Goal: Navigation & Orientation: Find specific page/section

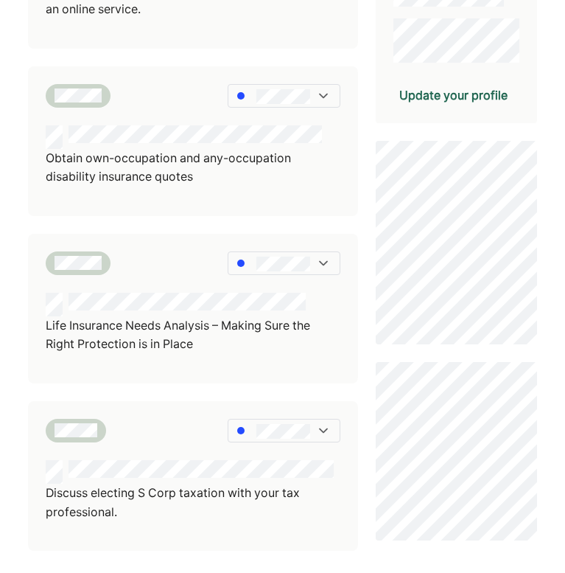
scroll to position [400, 0]
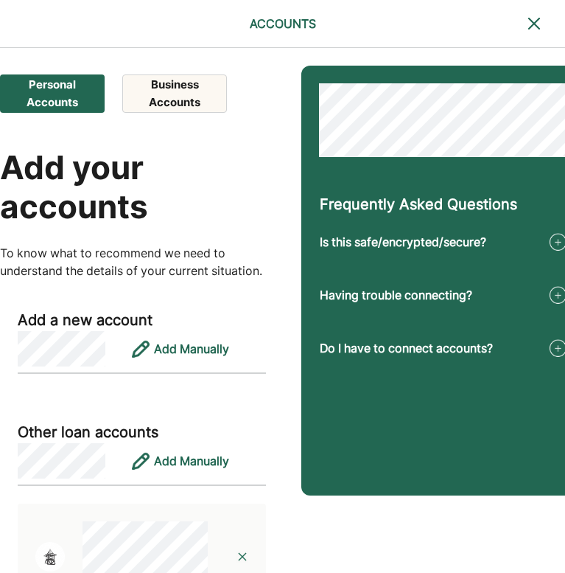
click at [186, 97] on button "Business Accounts" at bounding box center [174, 93] width 104 height 38
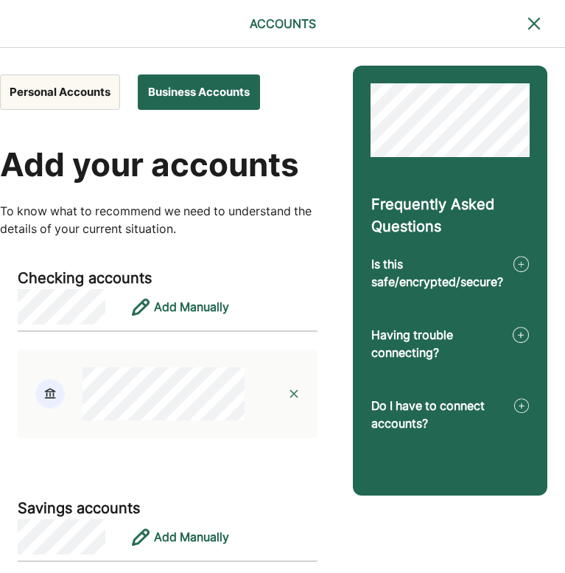
click at [94, 110] on button "Personal Accounts" at bounding box center [60, 91] width 120 height 35
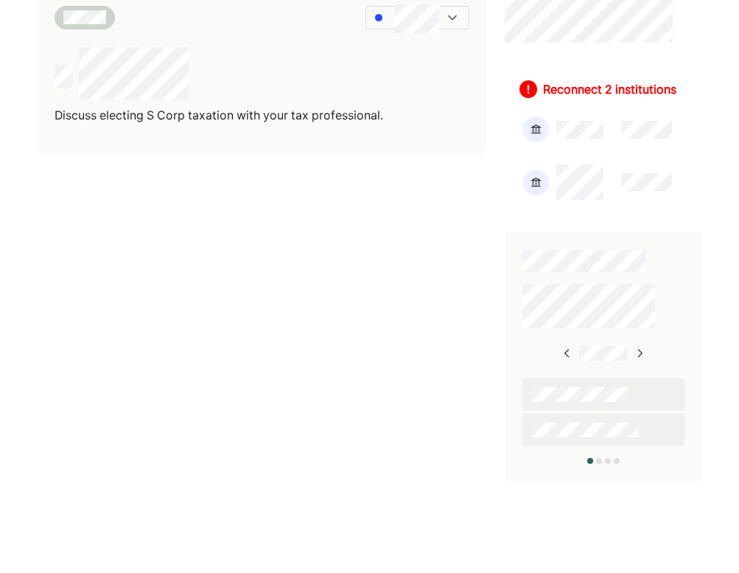
scroll to position [991, 0]
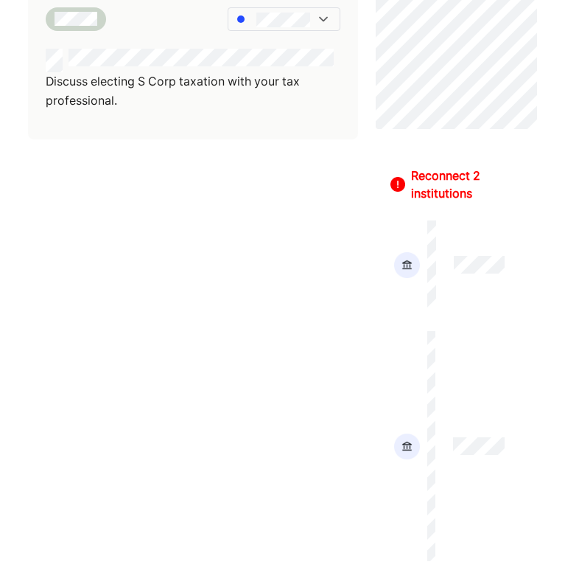
scroll to position [495, 0]
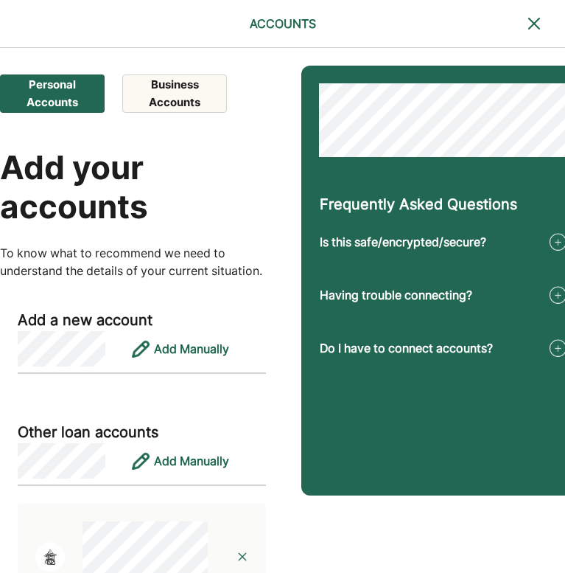
click at [63, 94] on button "Personal Accounts" at bounding box center [52, 93] width 105 height 38
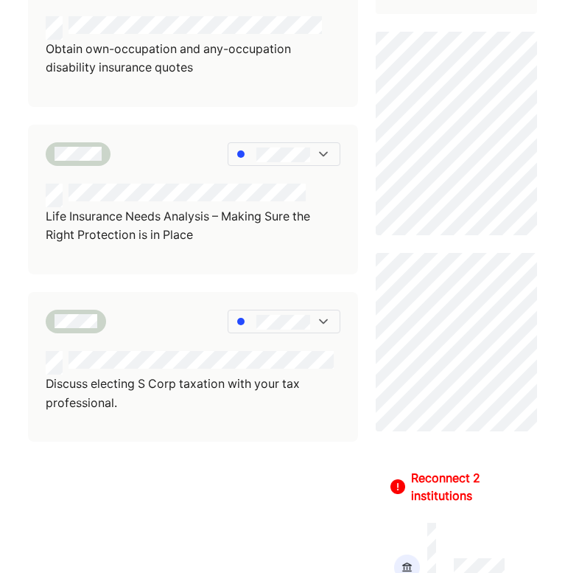
scroll to position [802, 0]
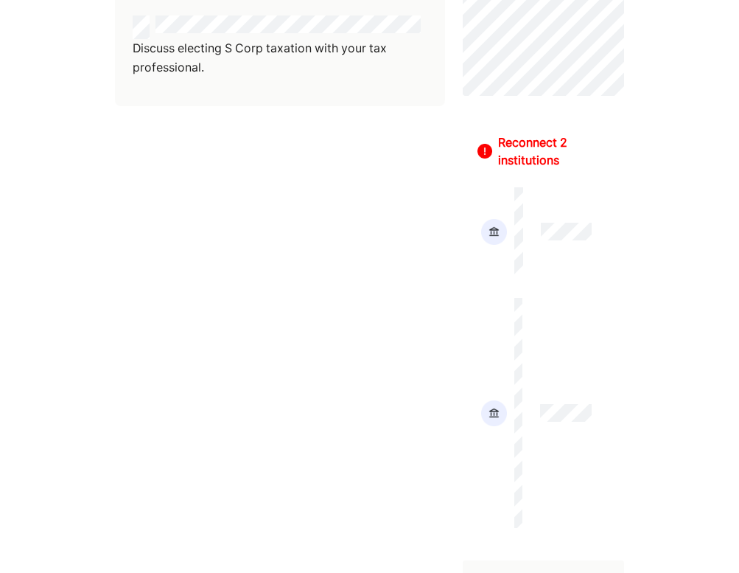
scroll to position [888, 0]
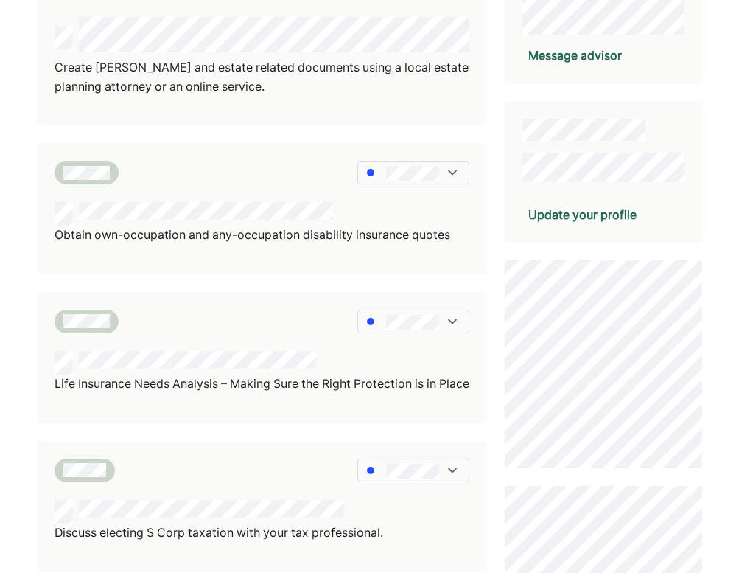
scroll to position [206, 0]
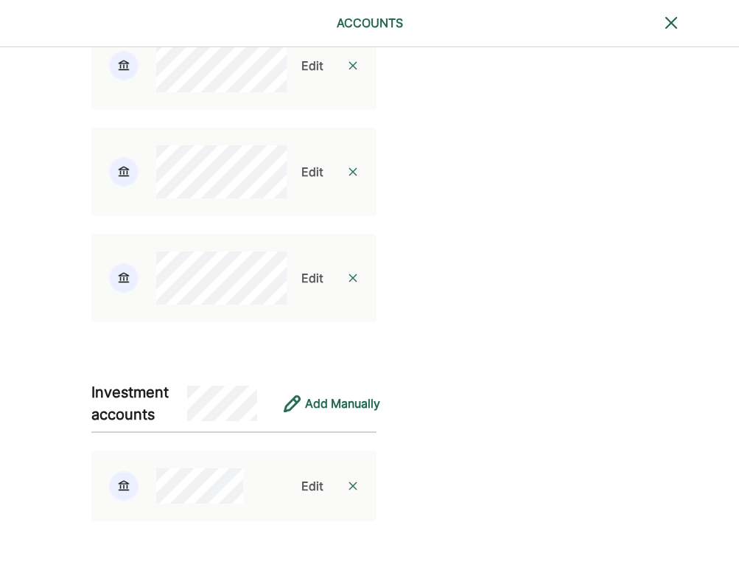
scroll to position [4334, 0]
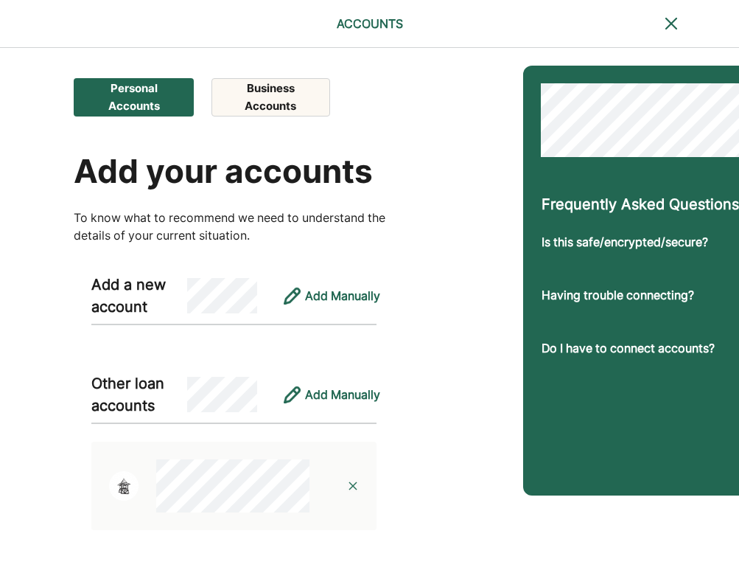
click at [282, 97] on button "Business Accounts" at bounding box center [271, 97] width 119 height 38
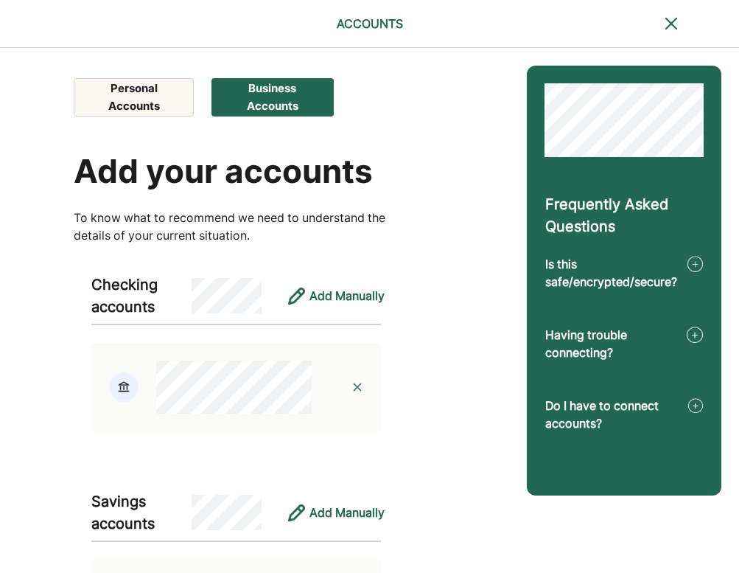
scroll to position [0, 0]
click at [156, 97] on button "Personal Accounts" at bounding box center [134, 97] width 120 height 38
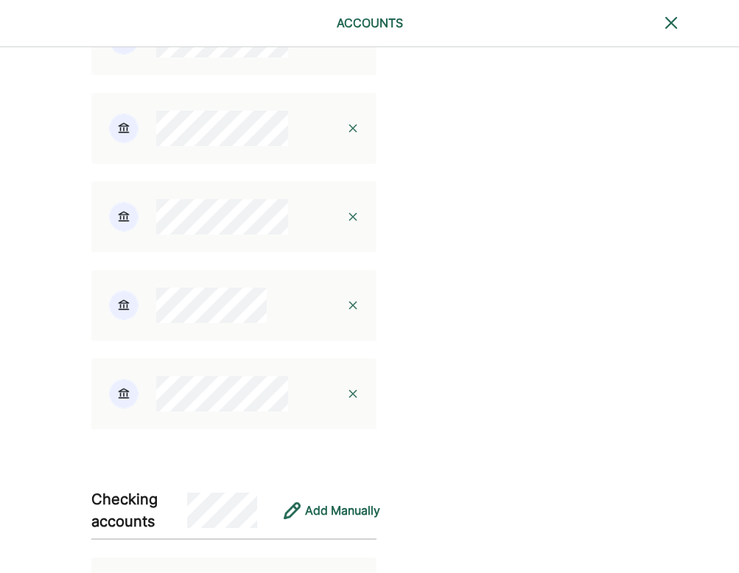
click at [347, 311] on img at bounding box center [353, 305] width 12 height 12
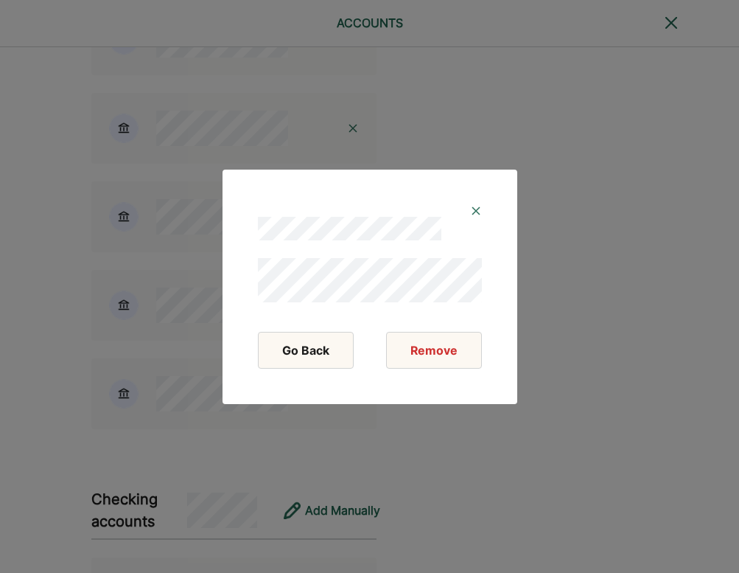
click at [442, 357] on button "Remove" at bounding box center [434, 350] width 96 height 37
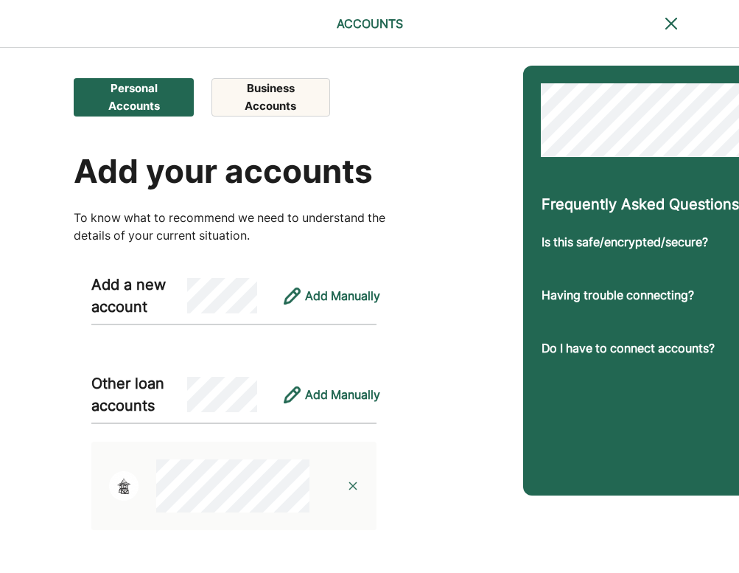
click at [274, 97] on button "Business Accounts" at bounding box center [271, 97] width 119 height 38
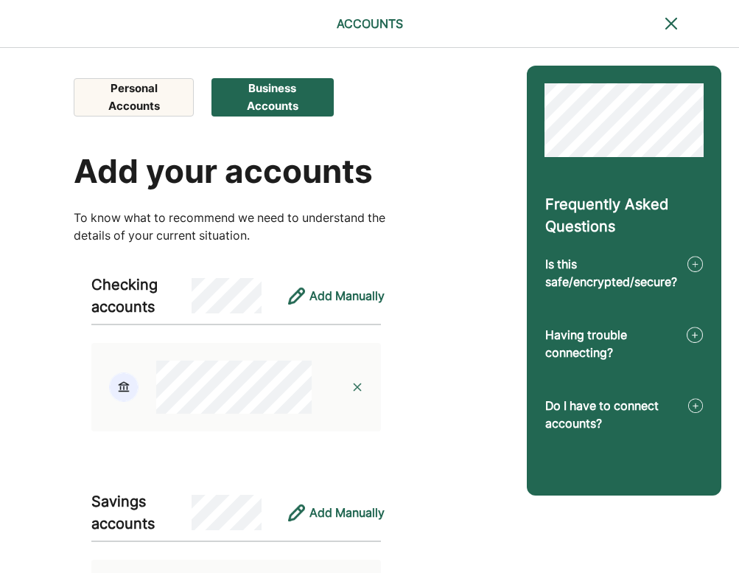
click at [147, 83] on button "Personal Accounts" at bounding box center [134, 97] width 120 height 38
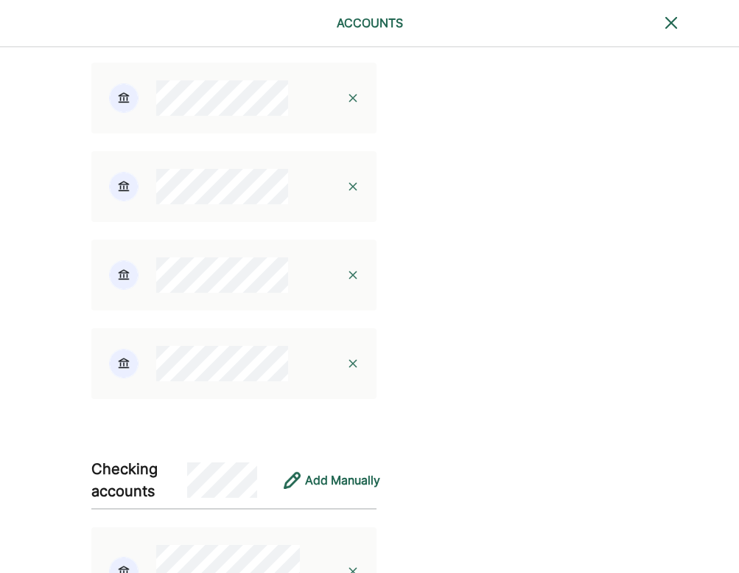
scroll to position [1045, 0]
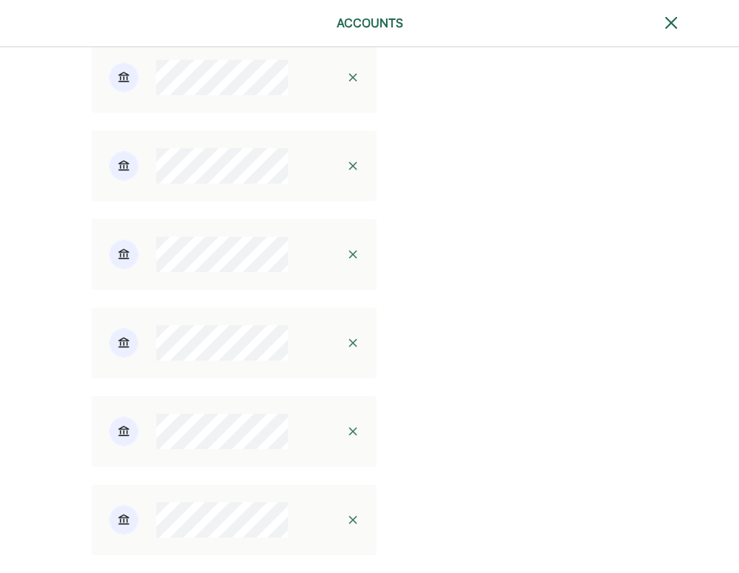
click at [347, 101] on div at bounding box center [353, 77] width 47 height 47
click at [347, 83] on img at bounding box center [353, 78] width 12 height 12
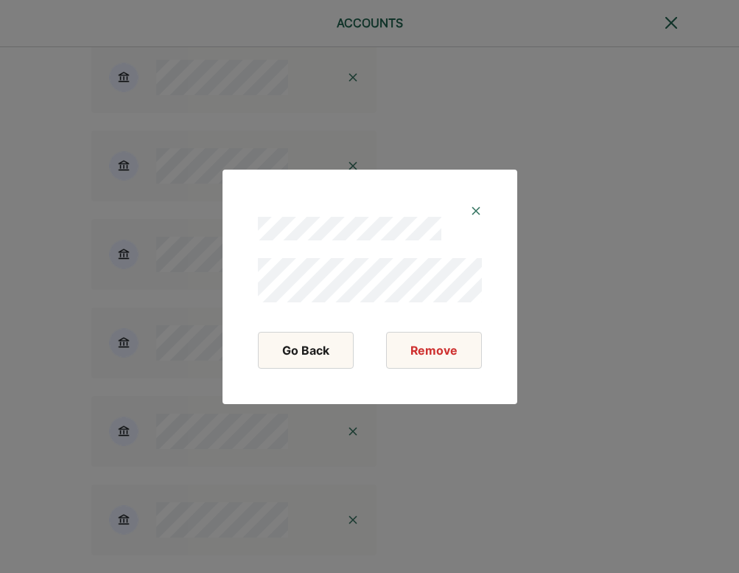
click at [467, 344] on button "Remove" at bounding box center [434, 350] width 96 height 37
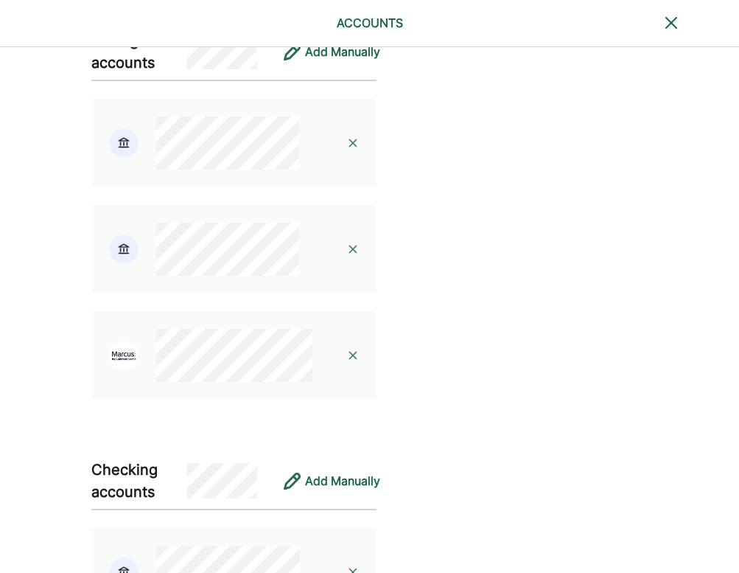
scroll to position [791, 0]
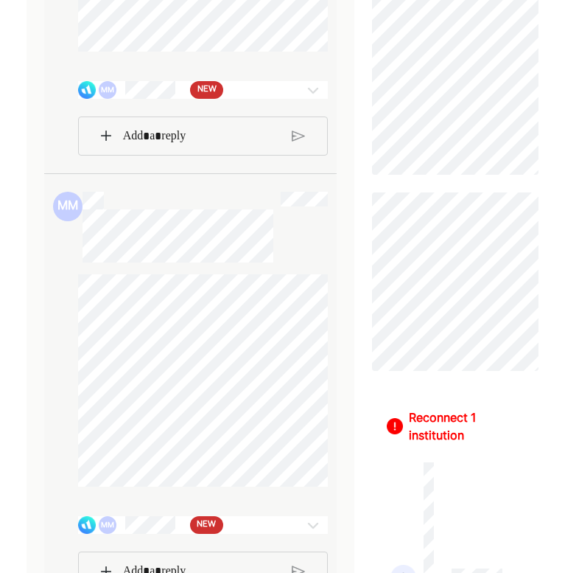
scroll to position [495, 0]
click at [272, 98] on div "MM NEW" at bounding box center [182, 89] width 208 height 18
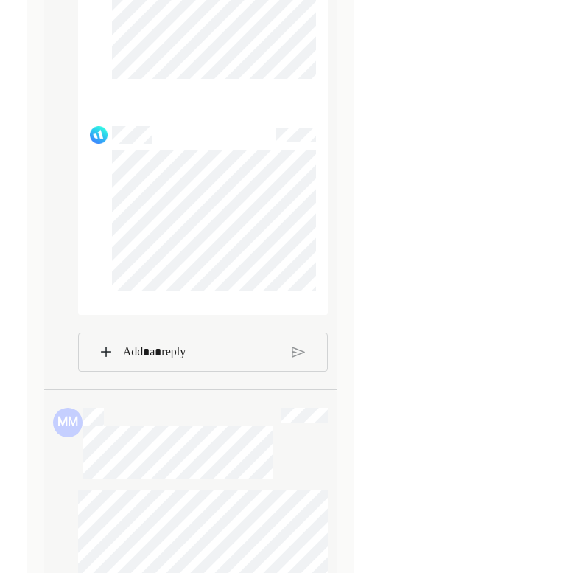
scroll to position [4295, 0]
click at [218, 361] on p "Rich Text Editor. Editing area: main" at bounding box center [201, 351] width 157 height 19
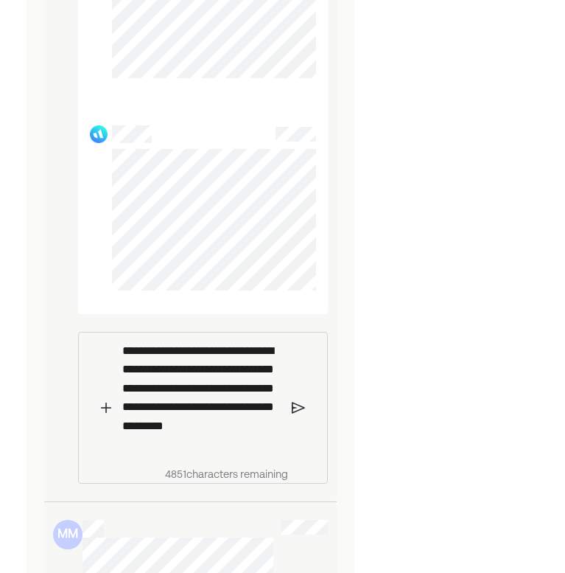
click at [299, 412] on img at bounding box center [298, 407] width 13 height 13
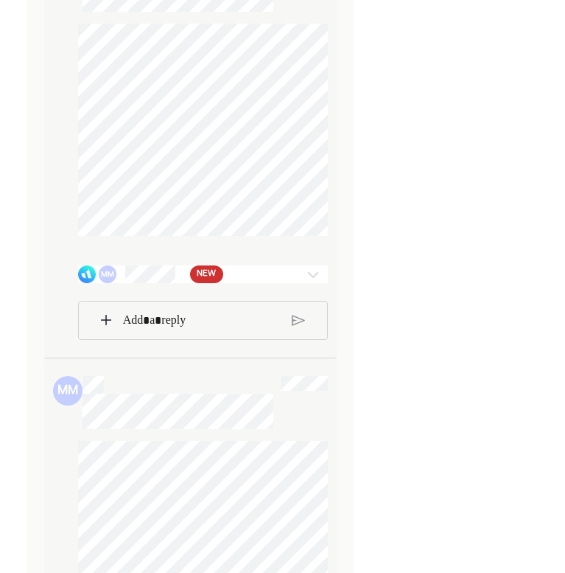
scroll to position [4952, 0]
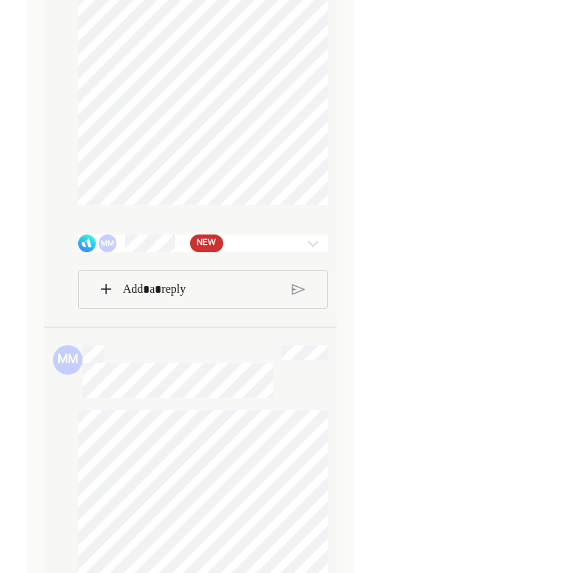
click at [312, 252] on img at bounding box center [313, 243] width 18 height 18
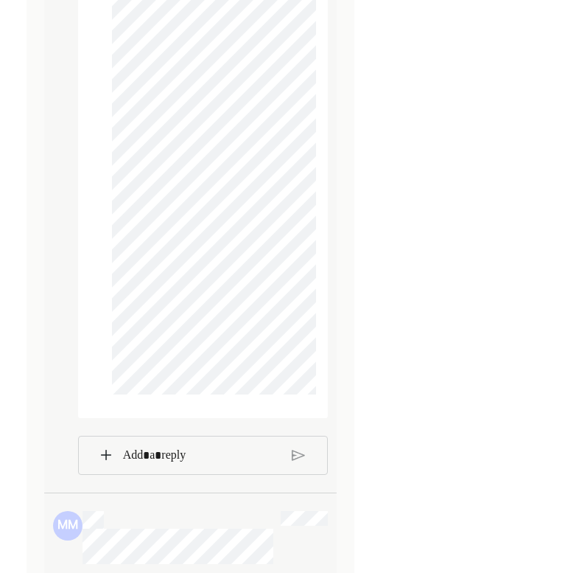
scroll to position [7091, 0]
click at [216, 466] on p "Rich Text Editor. Editing area: main" at bounding box center [201, 456] width 157 height 19
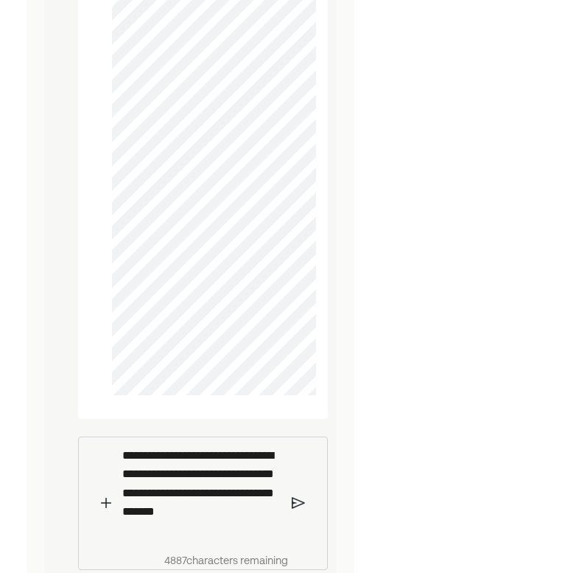
click at [295, 509] on img at bounding box center [298, 502] width 13 height 13
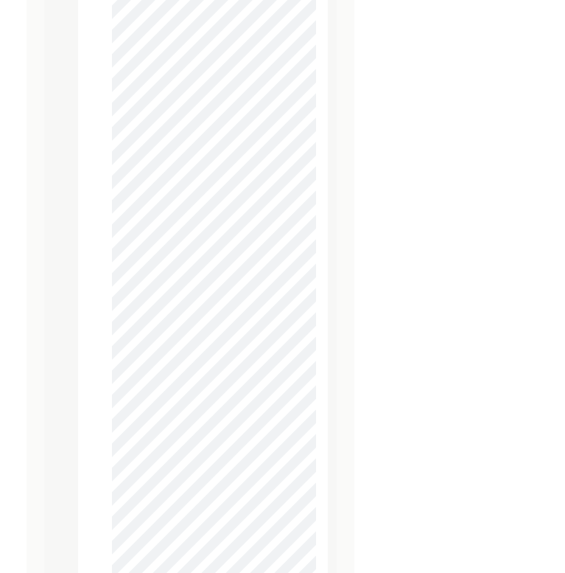
scroll to position [2668, 0]
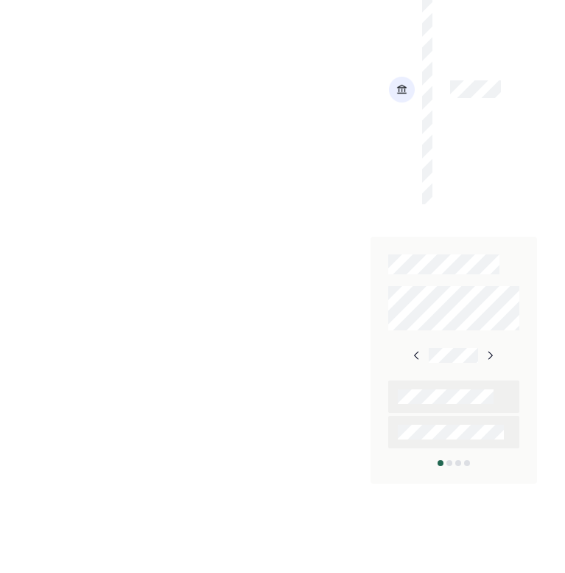
scroll to position [1105, 0]
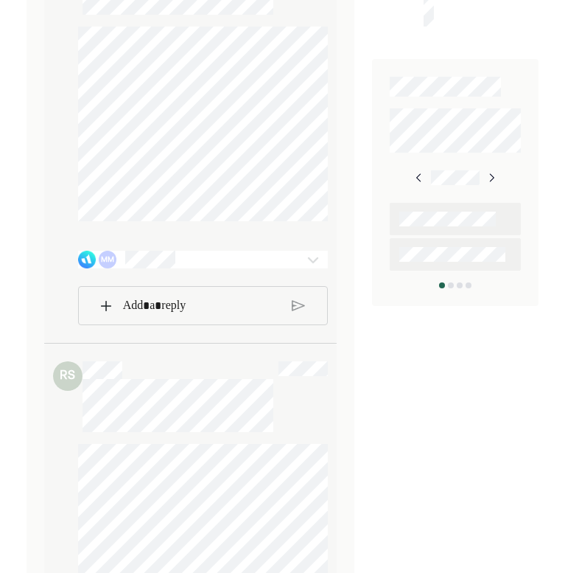
scroll to position [1183, 0]
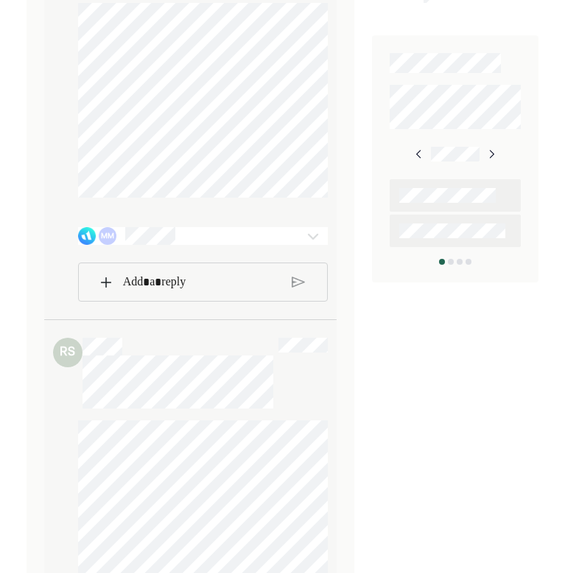
click at [286, 245] on div "MM" at bounding box center [203, 236] width 251 height 18
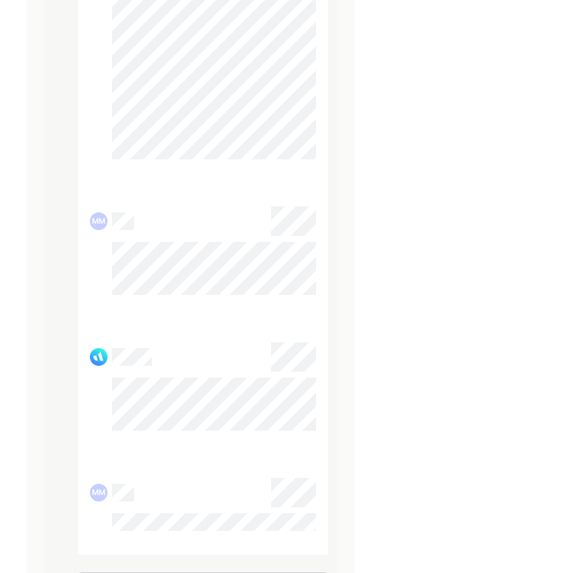
scroll to position [1469, 0]
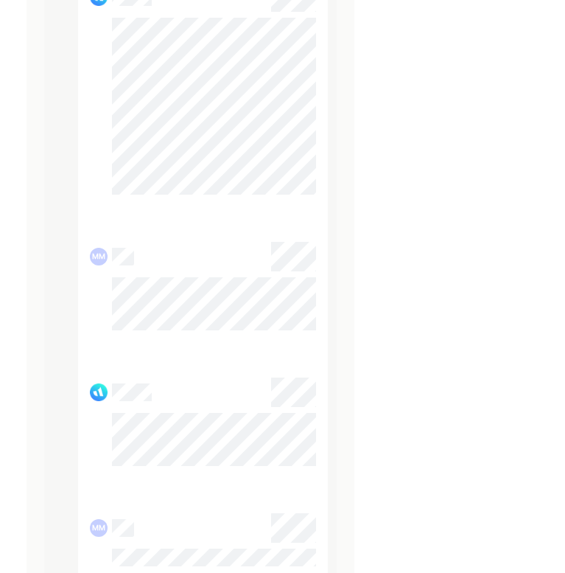
click at [126, 50] on div at bounding box center [203, 95] width 251 height 248
